Goal: Task Accomplishment & Management: Use online tool/utility

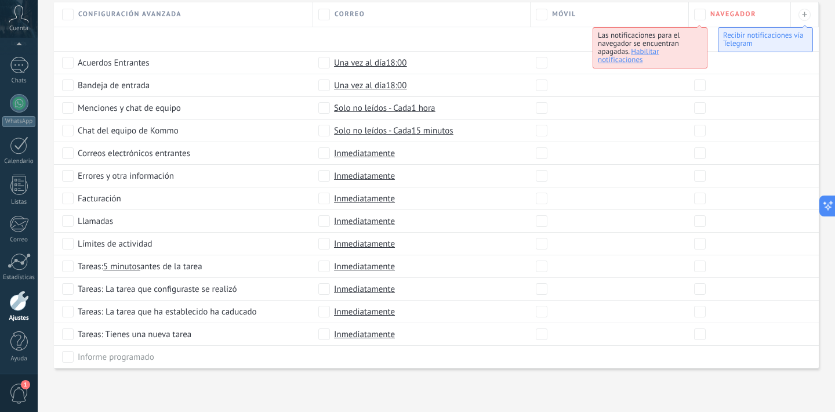
scroll to position [538, 0]
click at [626, 13] on div "Móvil" at bounding box center [609, 15] width 147 height 12
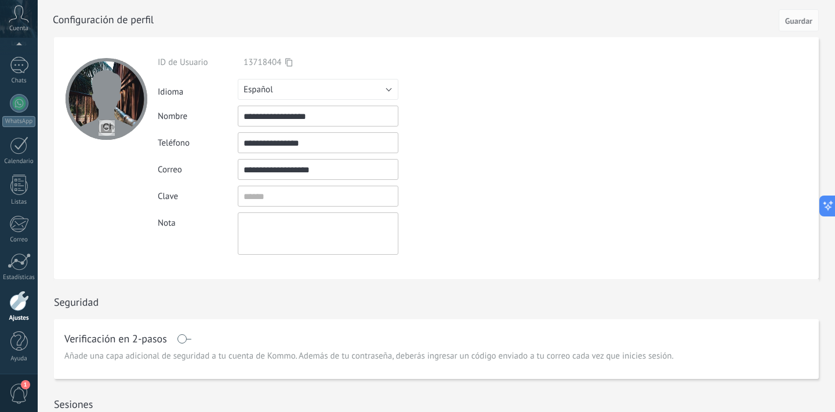
scroll to position [0, 0]
click at [27, 73] on div at bounding box center [19, 65] width 19 height 17
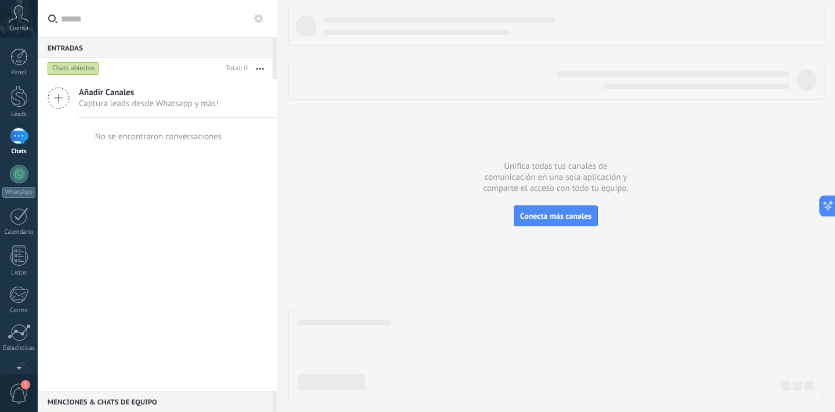
click at [23, 24] on div "Cuenta" at bounding box center [19, 19] width 38 height 38
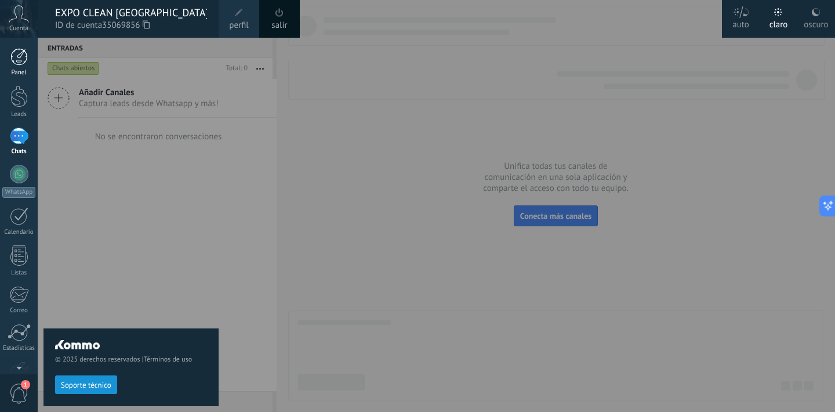
click at [19, 53] on div at bounding box center [18, 56] width 17 height 17
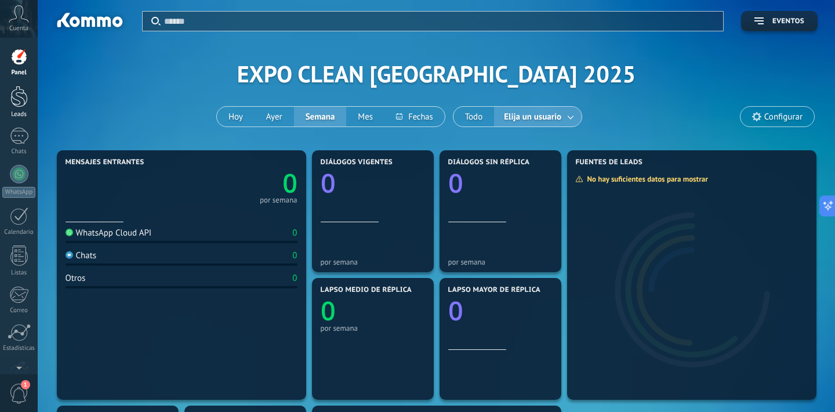
click at [22, 95] on div at bounding box center [18, 96] width 17 height 21
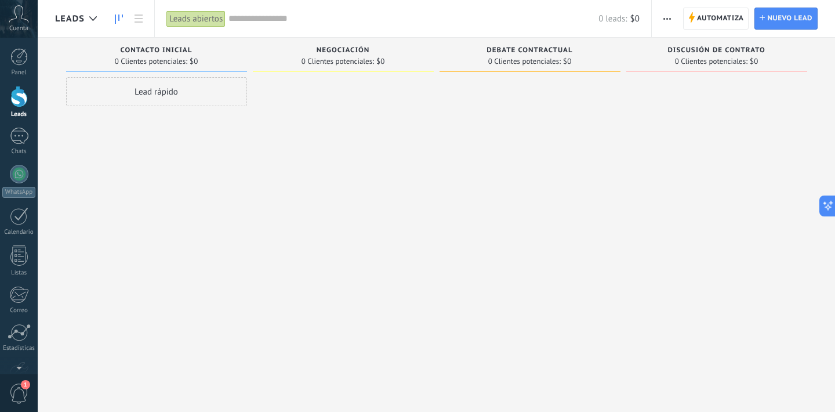
click at [231, 129] on div "Lead rápido" at bounding box center [156, 207] width 181 height 260
click at [16, 147] on link "Chats" at bounding box center [19, 142] width 38 height 28
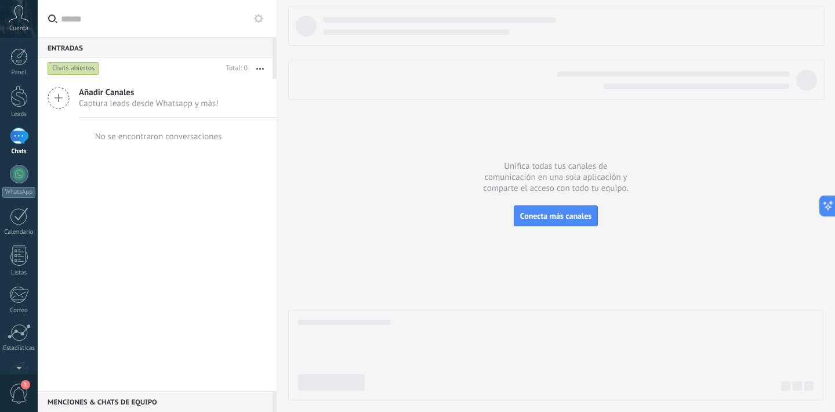
click at [135, 404] on div "Menciones & Chats de equipo 0" at bounding box center [155, 401] width 235 height 21
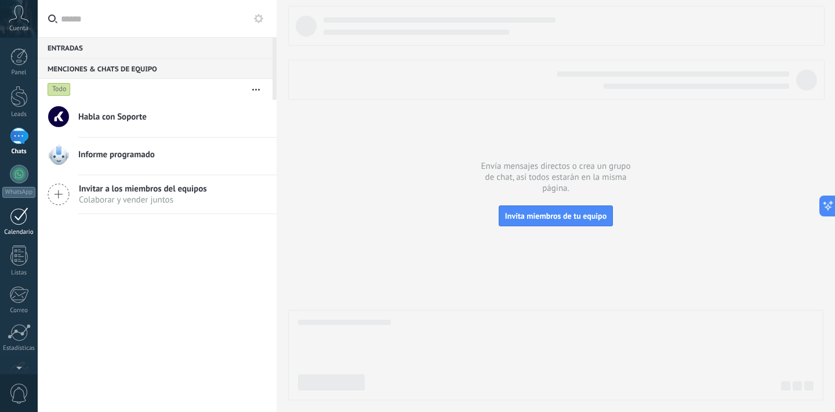
click at [16, 225] on link "Calendario" at bounding box center [19, 221] width 38 height 29
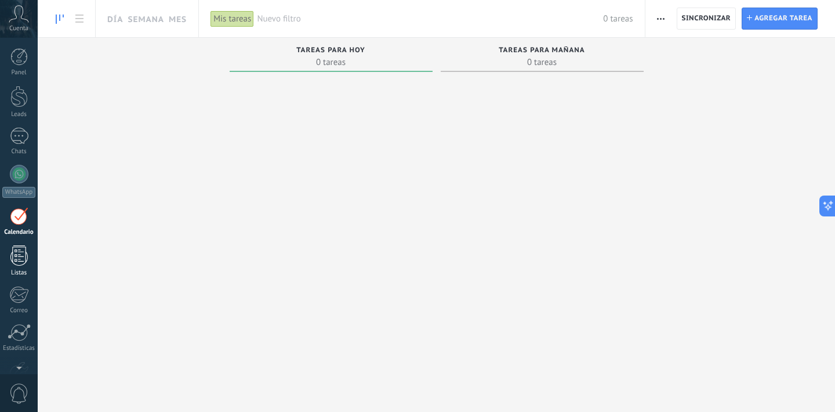
click at [24, 260] on div at bounding box center [18, 255] width 17 height 20
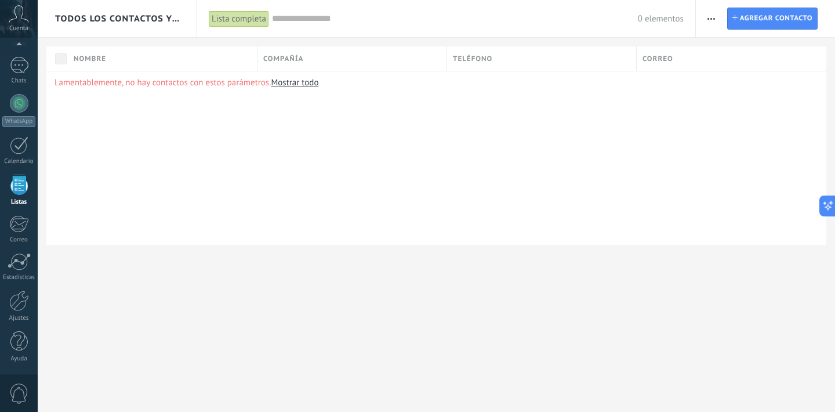
scroll to position [71, 0]
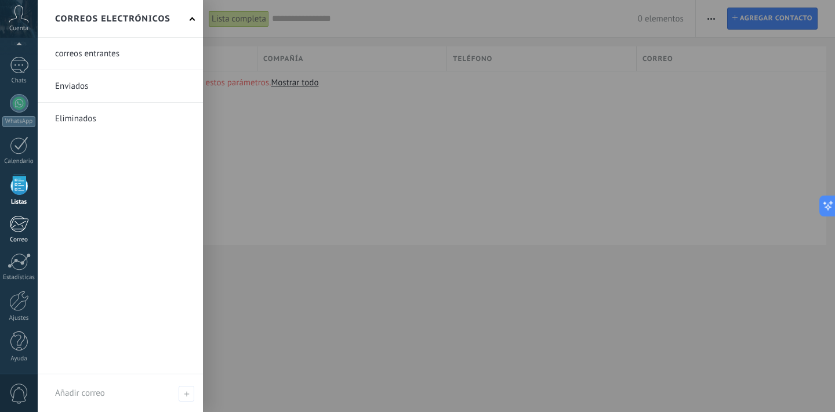
click at [19, 238] on div "Correo" at bounding box center [19, 240] width 34 height 8
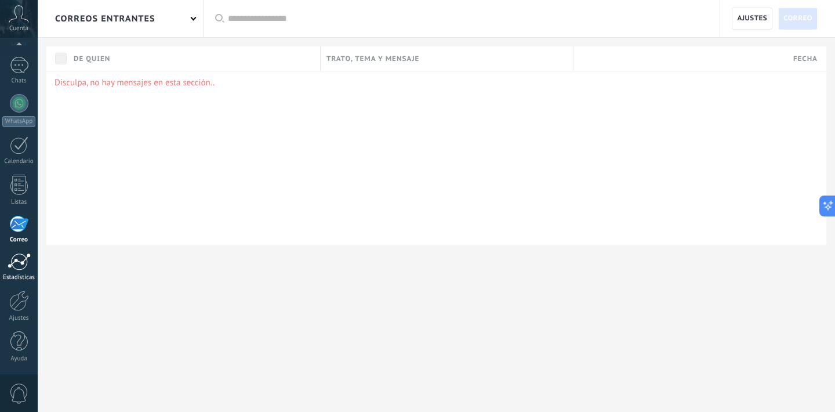
click at [16, 262] on div at bounding box center [19, 261] width 23 height 17
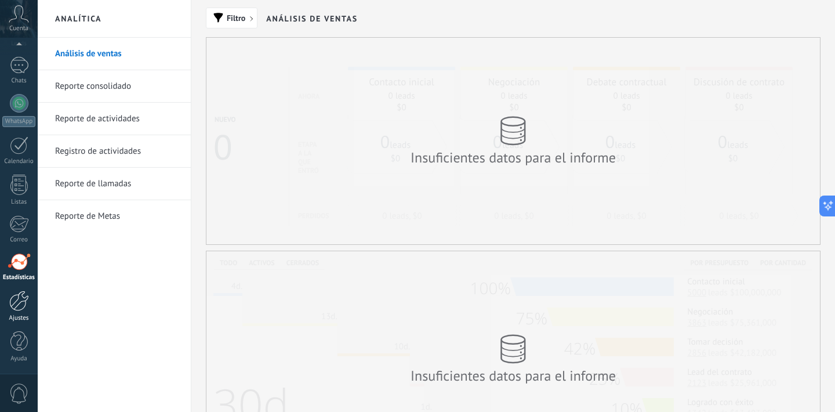
click at [16, 292] on div at bounding box center [19, 301] width 20 height 20
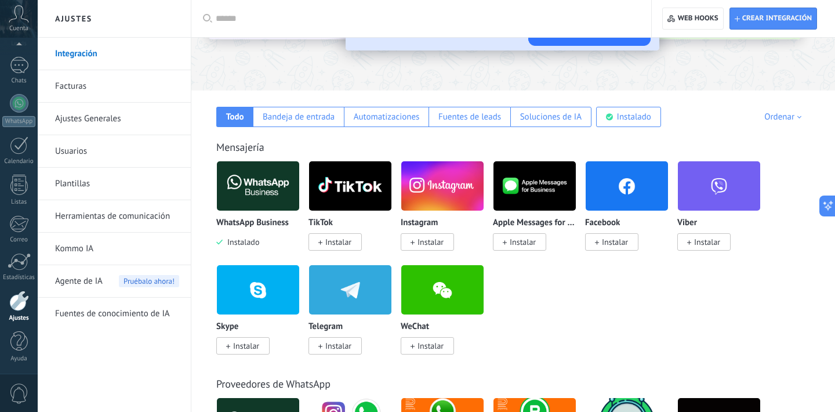
scroll to position [141, 0]
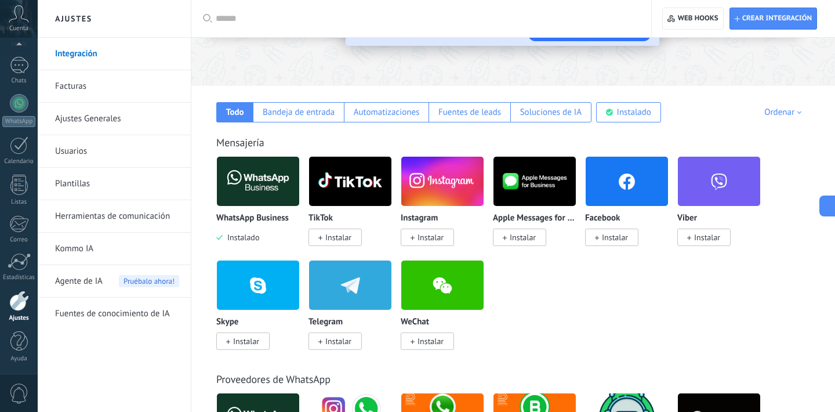
click at [439, 238] on span "Instalar" at bounding box center [431, 237] width 26 height 10
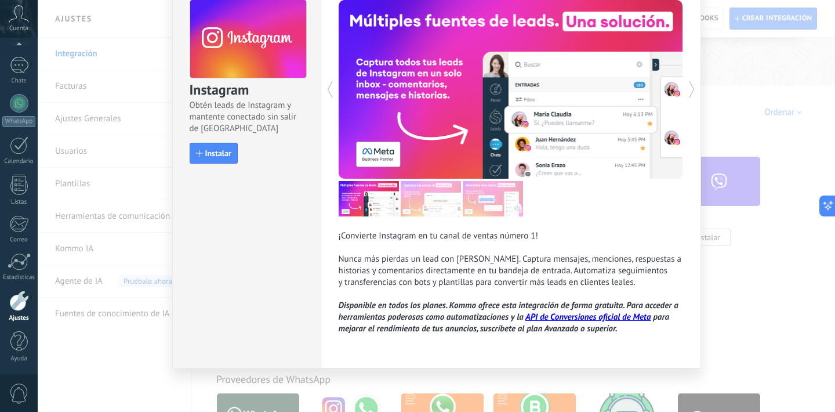
scroll to position [60, 0]
click at [220, 156] on span "Instalar" at bounding box center [218, 153] width 26 height 8
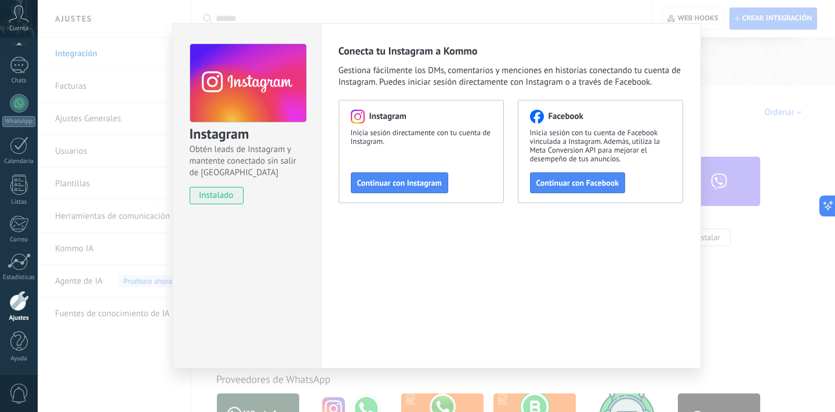
scroll to position [15, 0]
click at [421, 183] on span "Continuar con Instagram" at bounding box center [399, 183] width 85 height 8
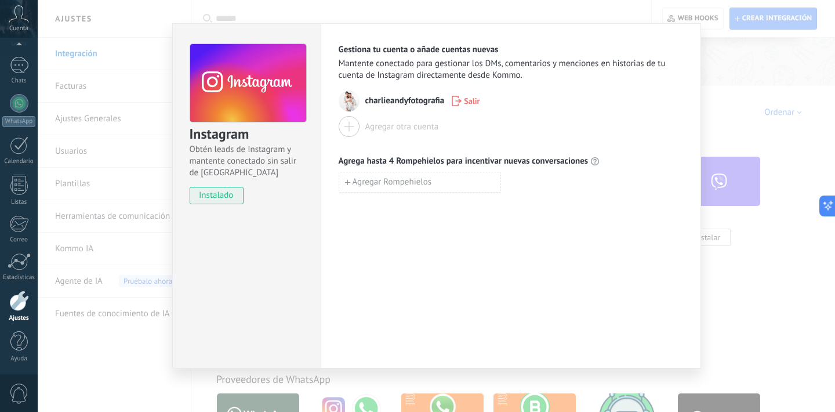
click at [458, 97] on icon "button" at bounding box center [457, 101] width 10 height 10
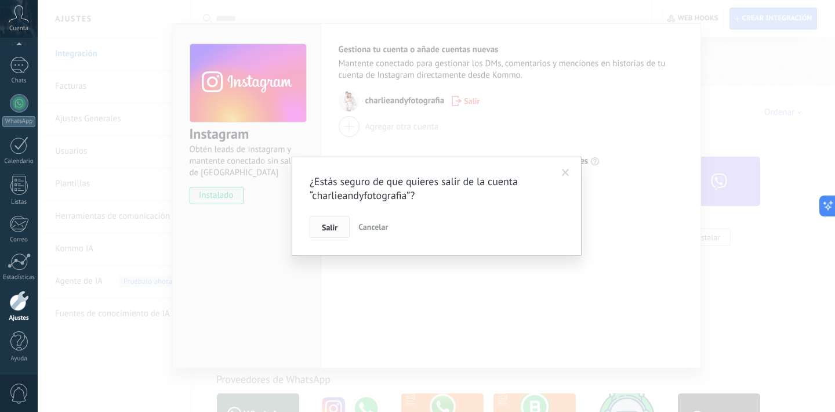
click at [335, 230] on span "Salir" at bounding box center [330, 227] width 16 height 8
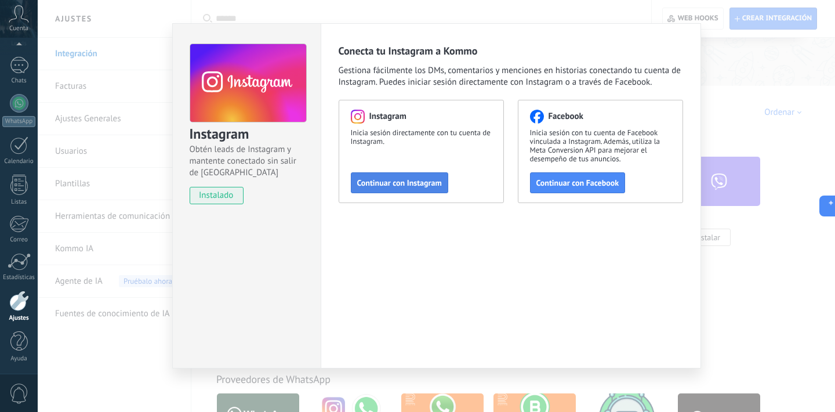
click at [390, 190] on button "Continuar con Instagram" at bounding box center [399, 182] width 97 height 21
click at [415, 178] on button "Continuar con Instagram" at bounding box center [399, 182] width 97 height 21
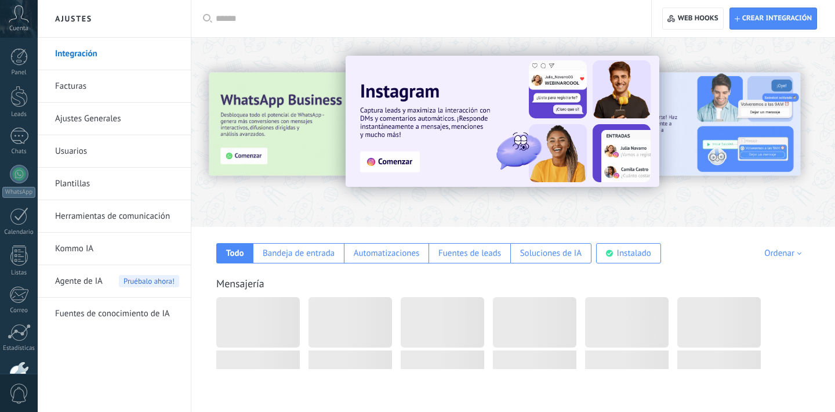
click at [397, 165] on img at bounding box center [503, 121] width 314 height 131
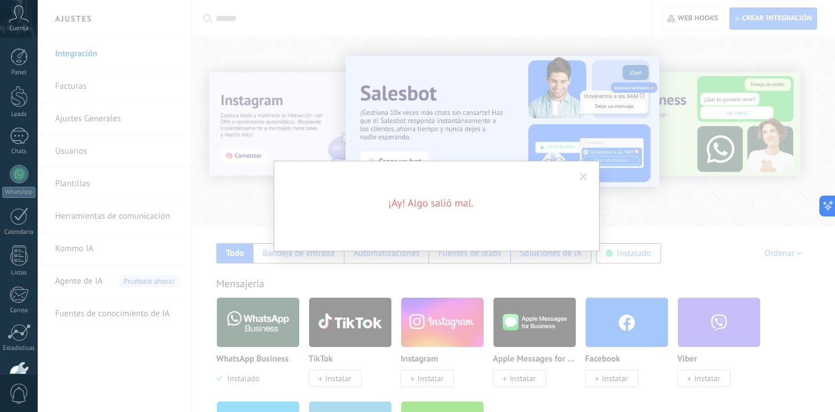
click at [582, 184] on span at bounding box center [583, 177] width 19 height 20
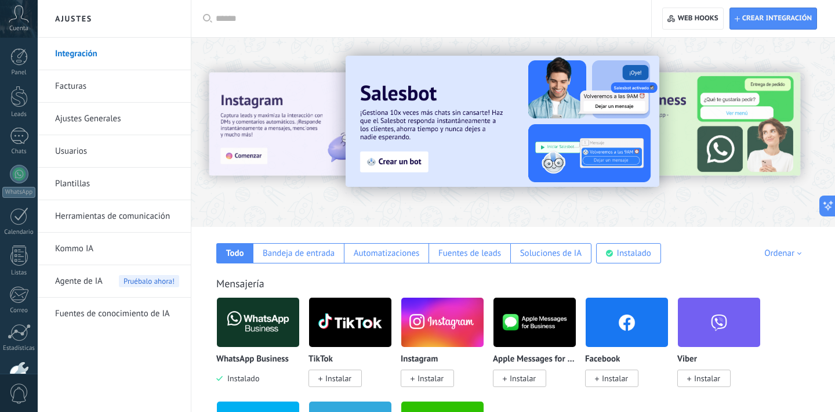
scroll to position [110, 0]
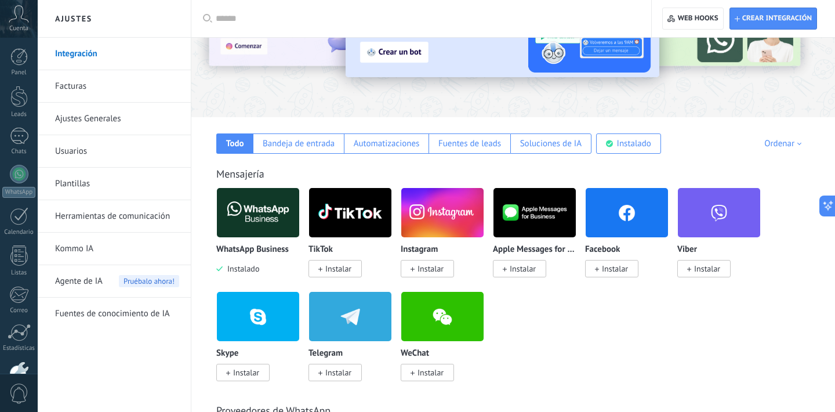
click at [443, 266] on span "Instalar" at bounding box center [431, 268] width 26 height 10
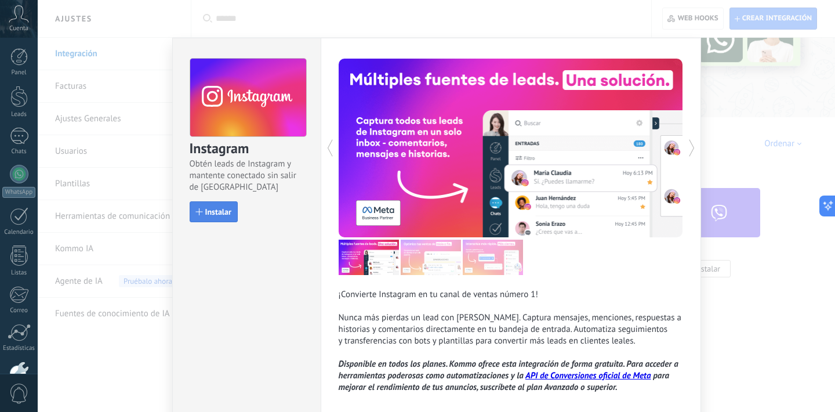
click at [230, 209] on button "Instalar" at bounding box center [214, 211] width 48 height 21
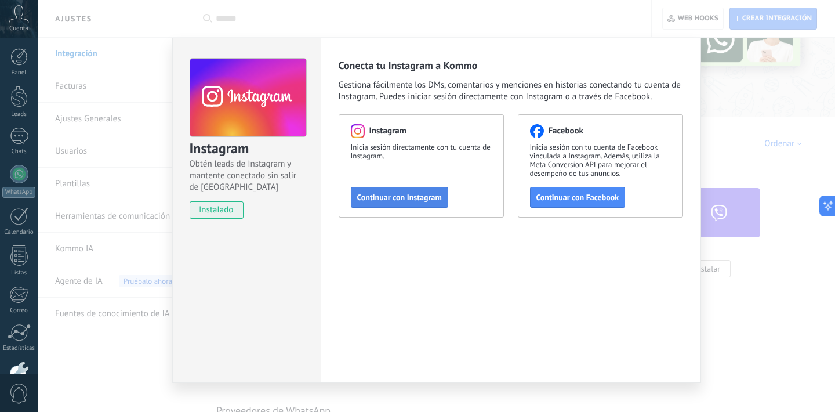
click at [388, 193] on span "Continuar con Instagram" at bounding box center [399, 197] width 85 height 8
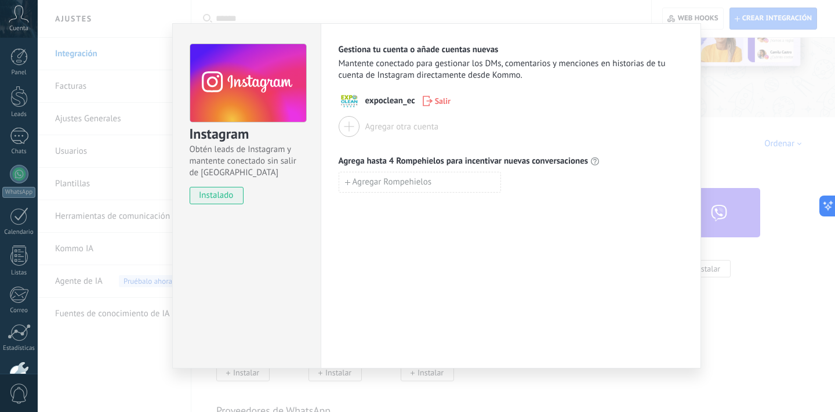
scroll to position [15, 0]
click at [426, 192] on button "Agregar Rompehielos" at bounding box center [420, 182] width 162 height 21
click at [589, 176] on div at bounding box center [511, 182] width 345 height 21
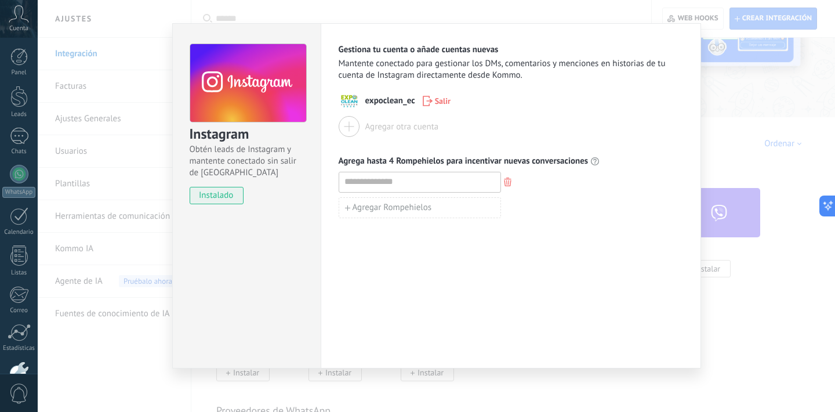
click at [732, 85] on div "Instagram Obtén leads de Instagram y mantente conectado sin salir de Kommo inst…" at bounding box center [437, 206] width 798 height 412
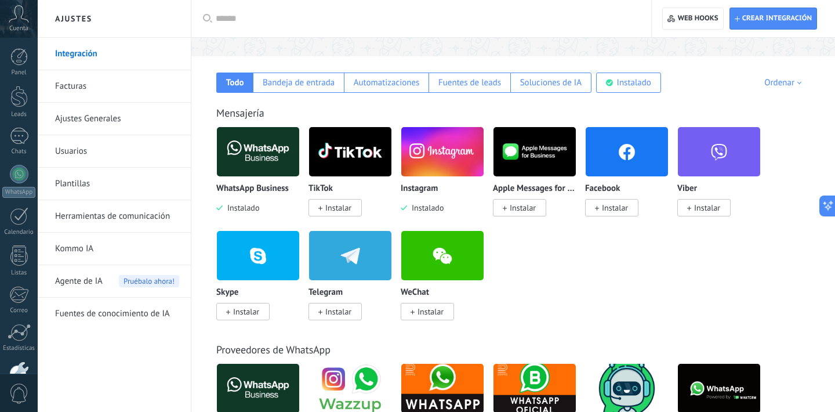
scroll to position [205, 0]
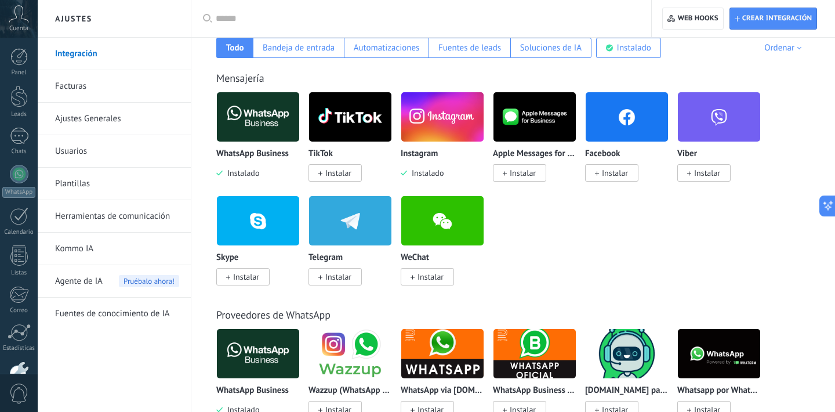
click at [275, 132] on img at bounding box center [258, 117] width 82 height 56
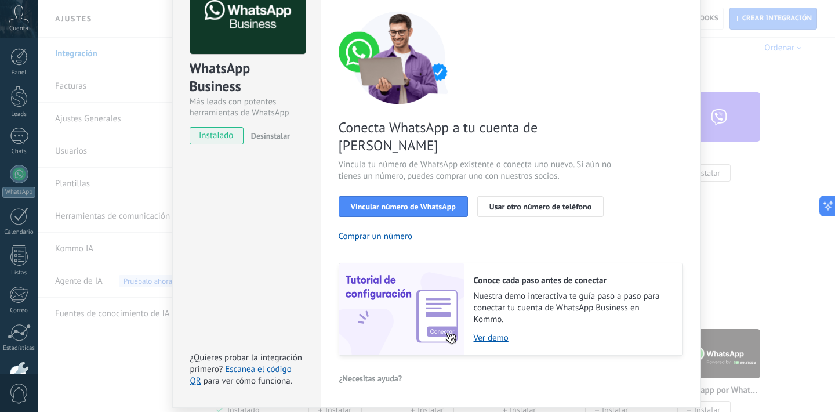
scroll to position [98, 0]
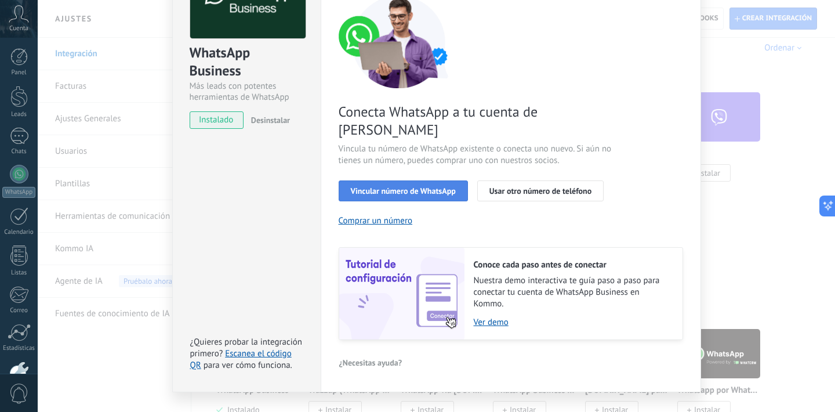
click at [445, 187] on span "Vincular número de WhatsApp" at bounding box center [403, 191] width 105 height 8
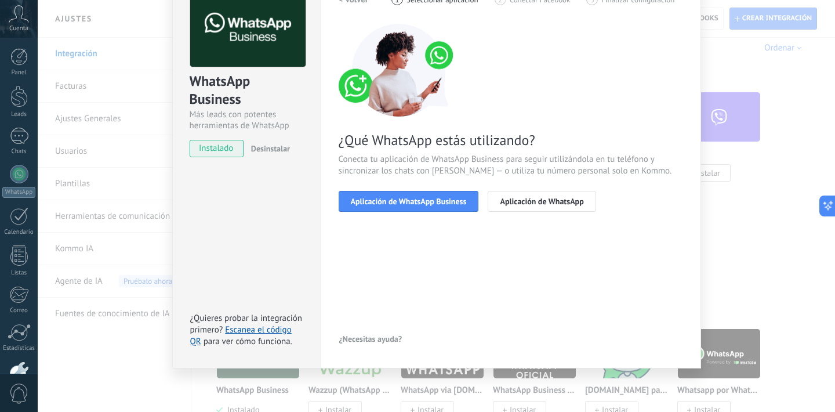
scroll to position [70, 0]
click at [543, 204] on span "Aplicación de WhatsApp" at bounding box center [542, 201] width 84 height 8
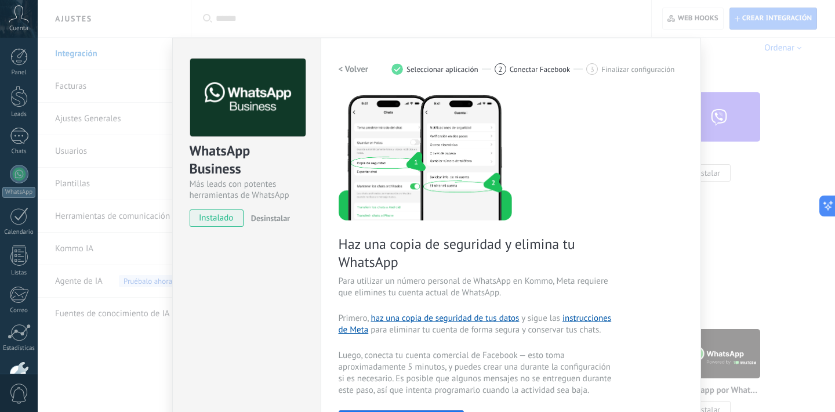
scroll to position [0, 0]
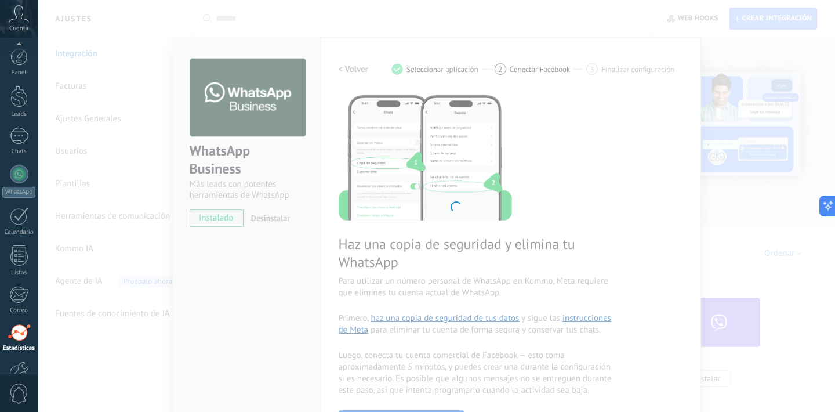
scroll to position [71, 0]
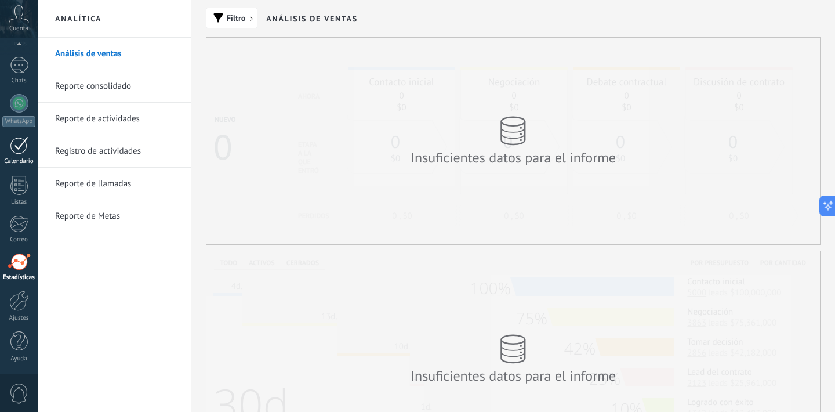
click at [31, 136] on link "Calendario" at bounding box center [19, 150] width 38 height 29
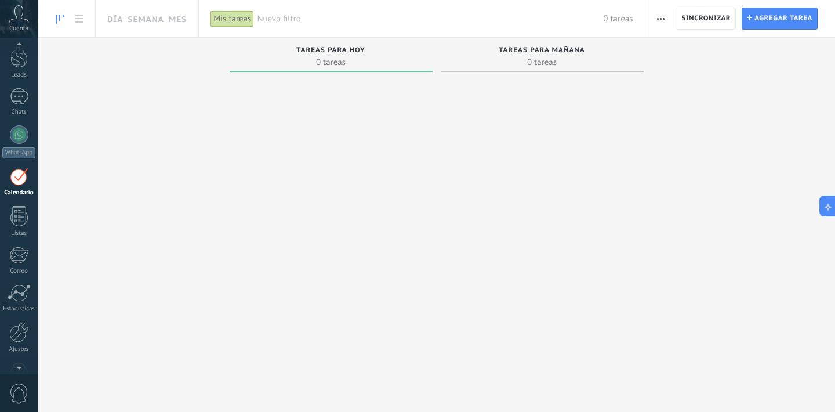
scroll to position [24, 0]
click at [27, 29] on span "Cuenta" at bounding box center [18, 29] width 19 height 8
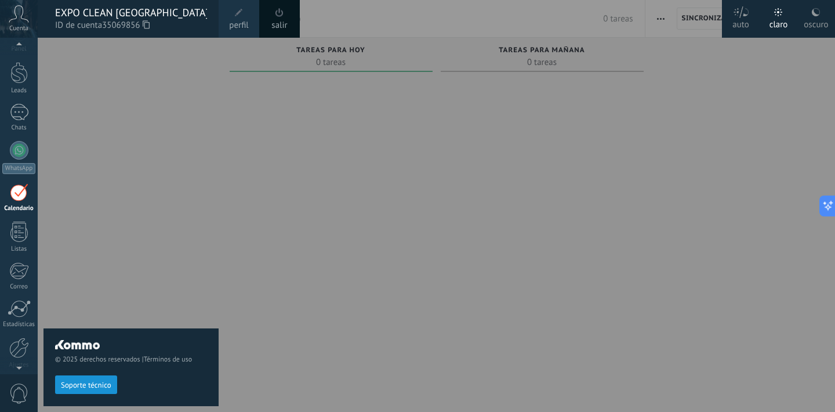
scroll to position [0, 0]
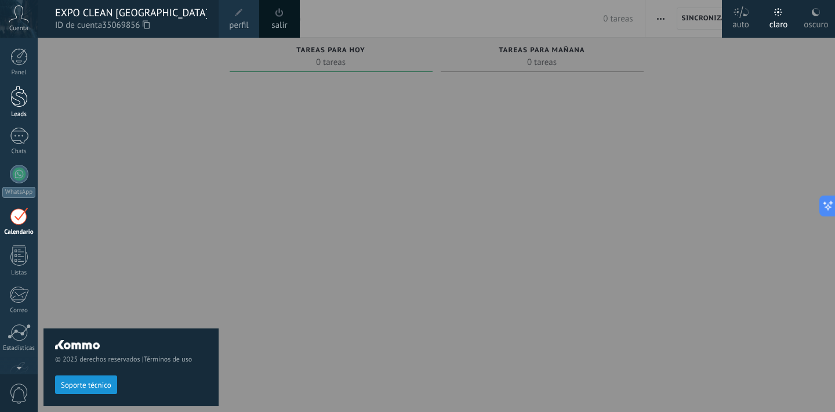
click at [15, 102] on div at bounding box center [18, 96] width 17 height 21
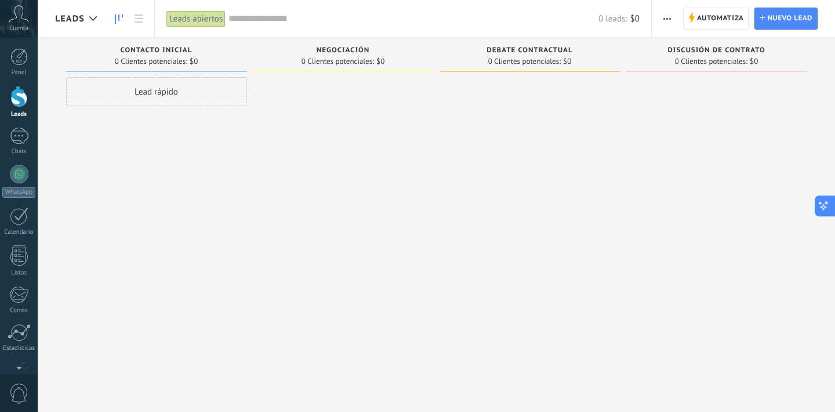
click at [831, 212] on button at bounding box center [825, 206] width 21 height 21
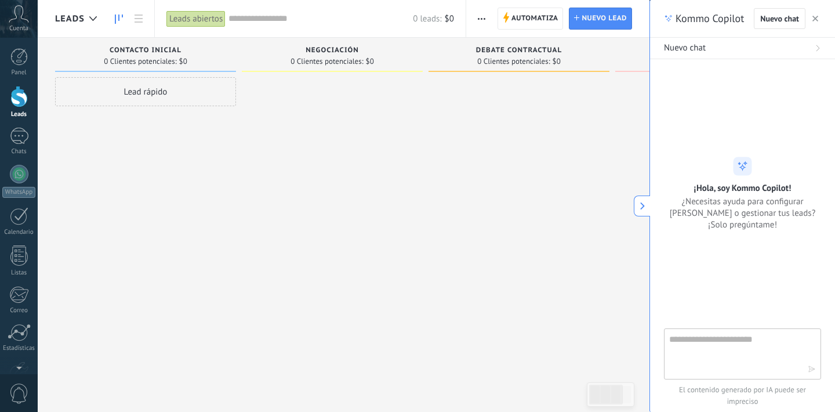
click at [821, 16] on button "button" at bounding box center [816, 19] width 12 height 14
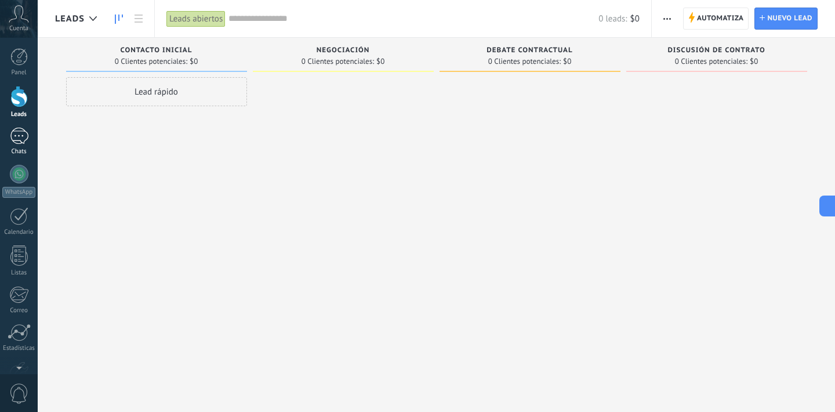
click at [12, 139] on div at bounding box center [19, 136] width 19 height 17
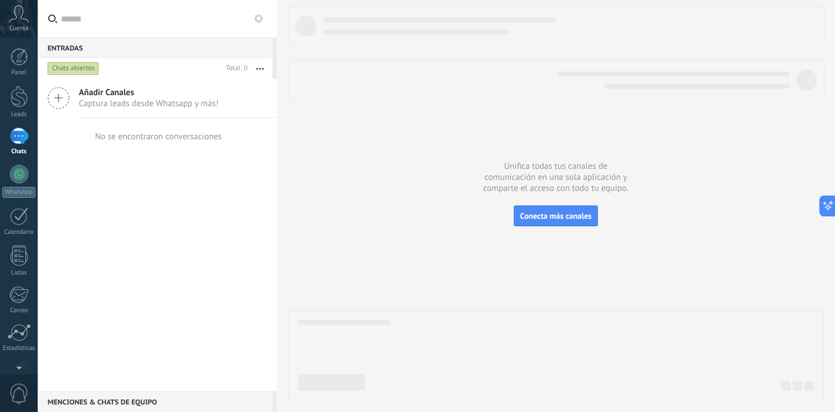
click at [385, 6] on div at bounding box center [556, 26] width 537 height 40
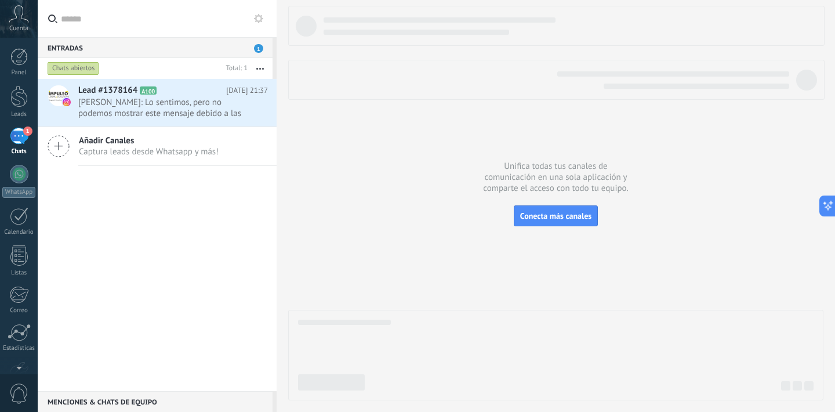
click at [200, 216] on div "Lead #1378164 A100 Hoy 21:37 Danny Coloma: Lo sentimos, pero no podemos mostrar…" at bounding box center [157, 235] width 239 height 312
click at [253, 172] on div "Lead #1378164 A100 Hoy 21:37 Danny Coloma: Lo sentimos, pero no podemos mostrar…" at bounding box center [157, 235] width 239 height 312
